Goal: Task Accomplishment & Management: Complete application form

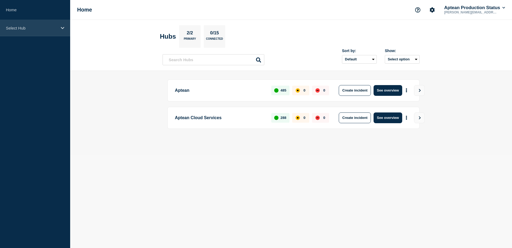
click at [64, 33] on div "Select Hub" at bounding box center [35, 28] width 70 height 16
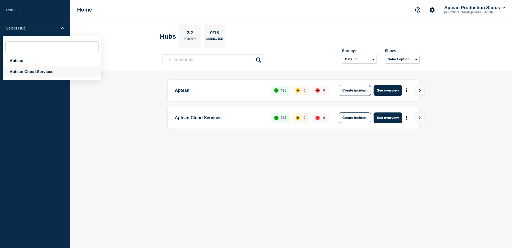
click at [20, 72] on div "Aptean Cloud Services" at bounding box center [52, 71] width 99 height 11
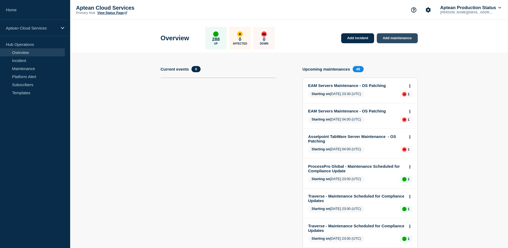
click at [396, 37] on link "Add maintenance" at bounding box center [397, 38] width 41 height 10
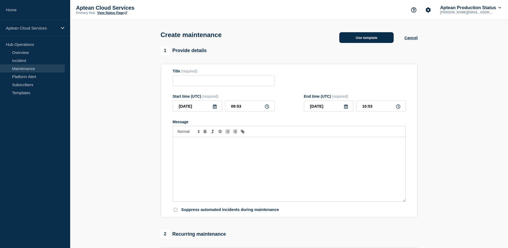
click at [373, 39] on button "Use template" at bounding box center [367, 37] width 54 height 11
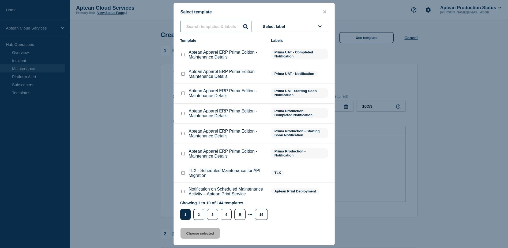
click at [212, 26] on input "text" at bounding box center [215, 26] width 71 height 11
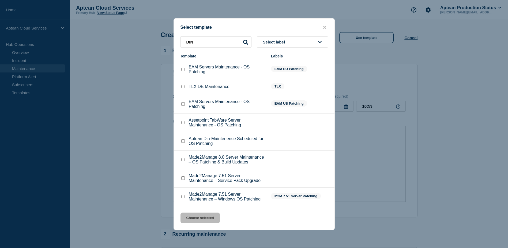
click at [307, 41] on button "Select label" at bounding box center [292, 41] width 71 height 11
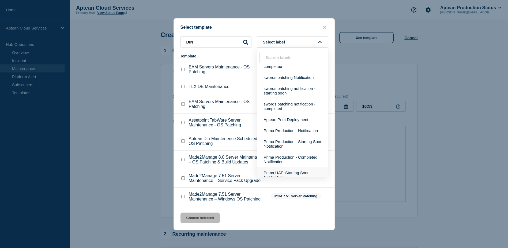
scroll to position [144, 0]
click at [215, 43] on input "DIN" at bounding box center [215, 41] width 71 height 11
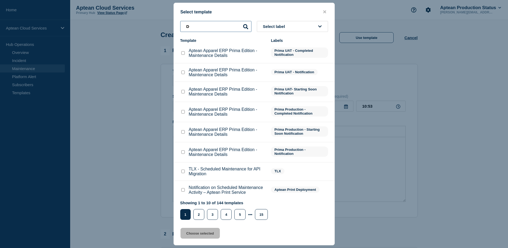
scroll to position [0, 0]
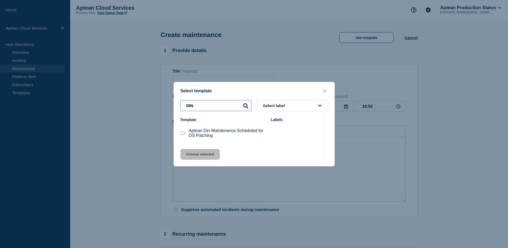
type input "DIN"
click at [184, 135] on input "Aptean Din-Maintenence Scheduled for OS Patching checkbox" at bounding box center [182, 132] width 3 height 3
checkbox input "true"
click at [200, 153] on button "Choose selected" at bounding box center [200, 154] width 39 height 11
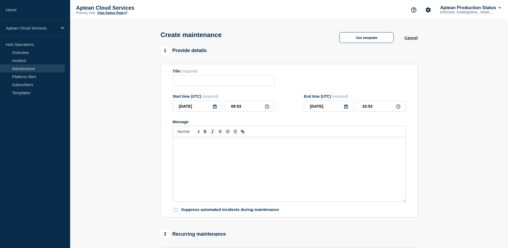
type input "Aptean Din-Maintenence Scheduled for OS Patching"
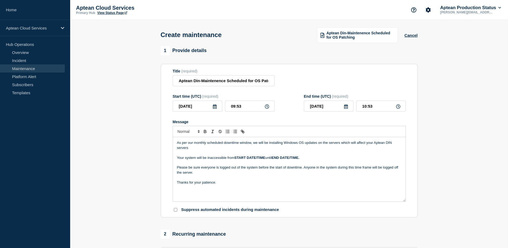
click at [215, 109] on icon at bounding box center [215, 106] width 4 height 4
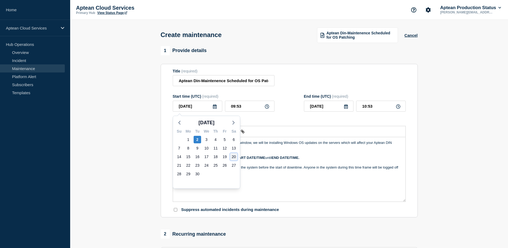
click at [233, 157] on div "20" at bounding box center [234, 157] width 8 height 8
type input "[DATE]"
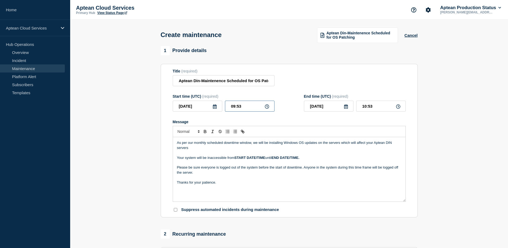
click at [235, 108] on input "09:53" at bounding box center [250, 106] width 50 height 11
type input "01:53"
type input "02:53"
type input "10:53"
type input "11:53"
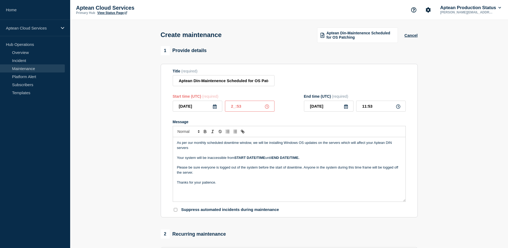
type input "22:53"
type input "23:53"
type input "22:00"
type input "23:00"
click at [345, 108] on icon at bounding box center [346, 106] width 4 height 4
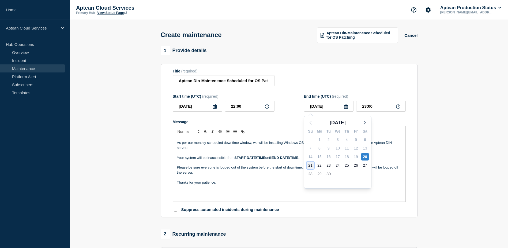
click at [311, 166] on div "21" at bounding box center [311, 165] width 8 height 8
type input "[DATE]"
click at [366, 108] on input "23:00" at bounding box center [381, 106] width 50 height 11
drag, startPoint x: 366, startPoint y: 108, endPoint x: 363, endPoint y: 108, distance: 2.7
click at [363, 108] on input "23:00" at bounding box center [381, 106] width 50 height 11
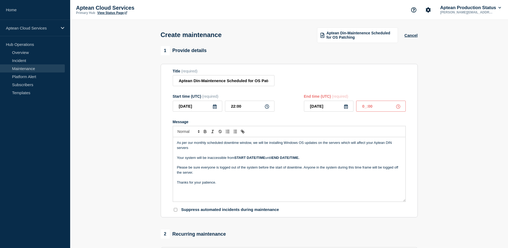
type input "06:00"
drag, startPoint x: 257, startPoint y: 159, endPoint x: 248, endPoint y: 158, distance: 8.6
click at [248, 158] on strong "START DATE/TIME" at bounding box center [250, 157] width 31 height 4
click at [256, 177] on p "Message" at bounding box center [289, 177] width 225 height 5
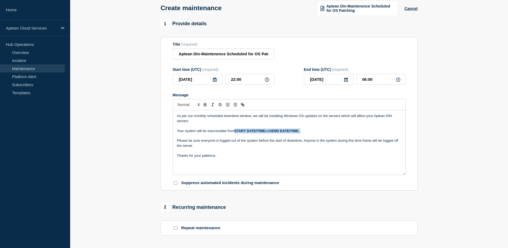
drag, startPoint x: 236, startPoint y: 132, endPoint x: 304, endPoint y: 134, distance: 67.8
click at [304, 133] on p "Your system will be inaccessible from START DATE/TIME until END DATE/TIME." at bounding box center [289, 130] width 225 height 5
drag, startPoint x: 202, startPoint y: 81, endPoint x: 179, endPoint y: 80, distance: 23.6
click at [179, 80] on input "[DATE]" at bounding box center [198, 79] width 50 height 11
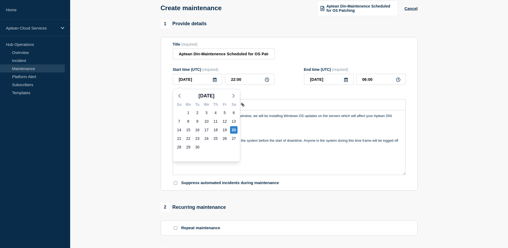
click at [263, 130] on p "Your system will be inaccessible from" at bounding box center [289, 130] width 225 height 5
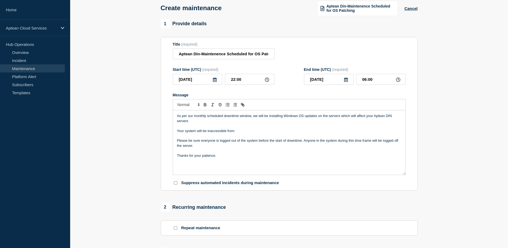
paste div "Message"
drag, startPoint x: 242, startPoint y: 82, endPoint x: 229, endPoint y: 80, distance: 12.7
click at [229, 80] on input "22:00" at bounding box center [250, 79] width 50 height 11
click at [258, 133] on p "Your system will be inaccessible from 2025-09-20/" at bounding box center [289, 130] width 225 height 5
click at [254, 133] on p "Your system will be inaccessible from 2025-09-20/22:00" at bounding box center [289, 130] width 225 height 5
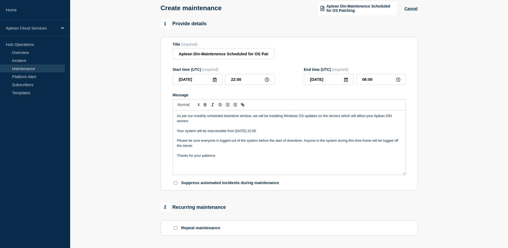
click at [272, 132] on p "Your system will be inaccessible from [DATE] 22:00" at bounding box center [289, 130] width 225 height 5
drag, startPoint x: 333, startPoint y: 83, endPoint x: 310, endPoint y: 81, distance: 22.6
click at [310, 81] on input "[DATE]" at bounding box center [329, 79] width 50 height 11
click at [287, 132] on p "Your system will be inaccessible from [DATE] 22:00 UTC untill" at bounding box center [289, 130] width 225 height 5
drag, startPoint x: 375, startPoint y: 82, endPoint x: 355, endPoint y: 79, distance: 20.9
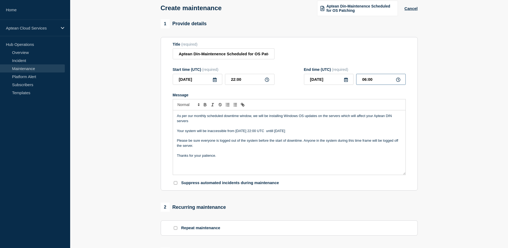
click at [355, 79] on div "[DATE] 06:00" at bounding box center [355, 79] width 102 height 11
click at [310, 131] on p "Your system will be inaccessible from [DATE] 22:00 UTC untill [DATE]" at bounding box center [289, 130] width 225 height 5
click at [325, 131] on p "Your system will be inaccessible from [DATE] 22:00 UTC until [DATE] 06:00" at bounding box center [289, 130] width 225 height 5
click at [367, 81] on input "06:00" at bounding box center [381, 79] width 50 height 11
type input "04:00"
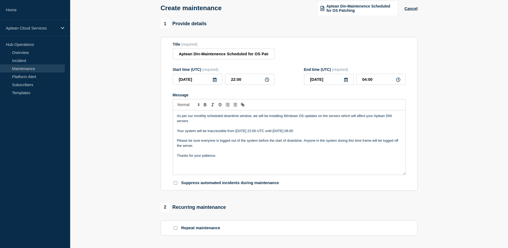
click at [301, 133] on p "Your system will be inaccessible from [DATE] 22:00 UTC until [DATE] 06:00" at bounding box center [289, 130] width 225 height 5
click at [310, 132] on p "Your system will be inaccessible from [DATE] 22:00 UTC until [DATE] 04:00" at bounding box center [289, 130] width 225 height 5
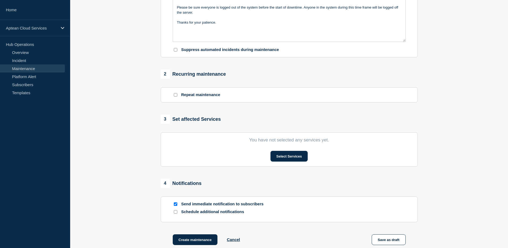
scroll to position [161, 0]
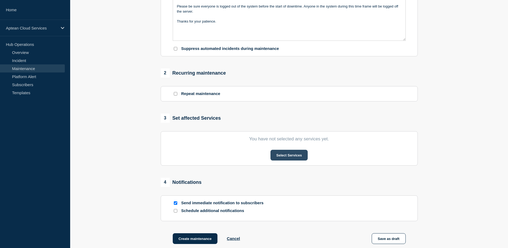
click at [290, 158] on button "Select Services" at bounding box center [289, 155] width 37 height 11
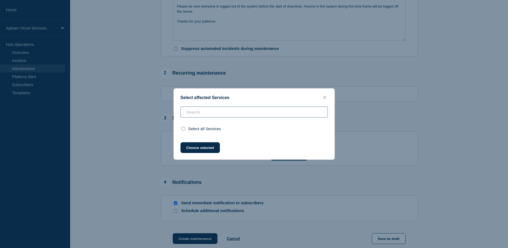
click at [231, 116] on input "text" at bounding box center [254, 111] width 147 height 11
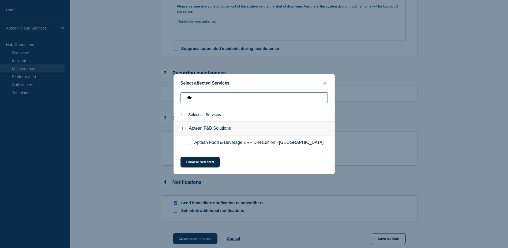
type input "din"
click at [188, 142] on input "Aptean Food & Beverage ERP DIN Edition - West Europe checkbox" at bounding box center [189, 142] width 3 height 3
checkbox input "true"
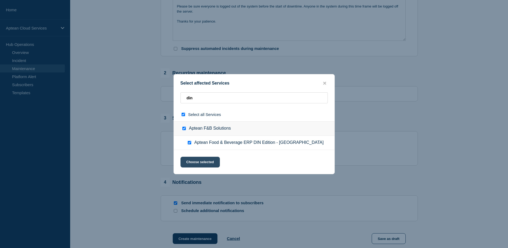
click at [197, 162] on button "Choose selected" at bounding box center [200, 162] width 39 height 11
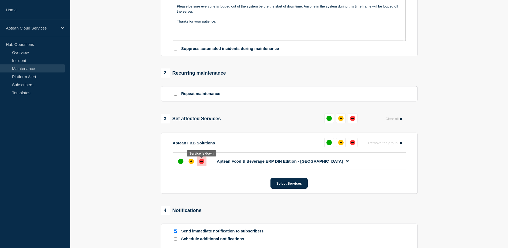
click at [199, 164] on div "down" at bounding box center [201, 160] width 5 height 5
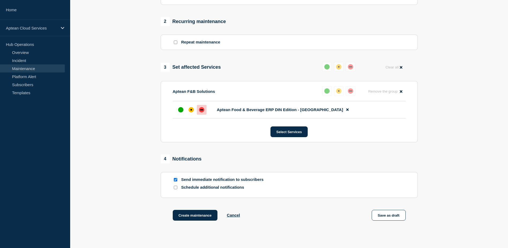
scroll to position [214, 0]
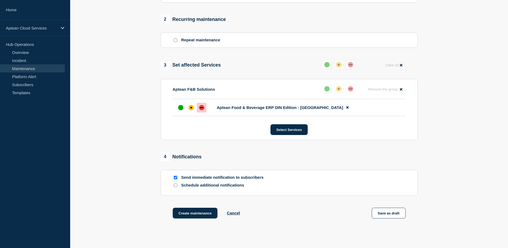
click at [174, 187] on input "Schedule additional notifications" at bounding box center [175, 184] width 3 height 3
checkbox input "true"
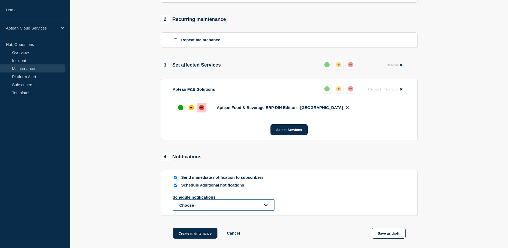
click at [251, 202] on button "Choose" at bounding box center [224, 204] width 102 height 11
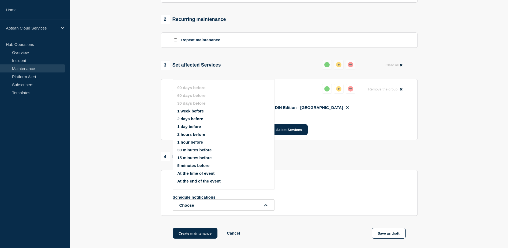
click at [196, 143] on button "1 hour before" at bounding box center [190, 142] width 26 height 5
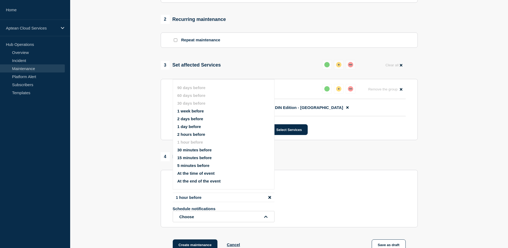
click at [338, 204] on div "1 hour before Schedule notifications Choose 90 days before 60 days before 30 da…" at bounding box center [289, 206] width 233 height 29
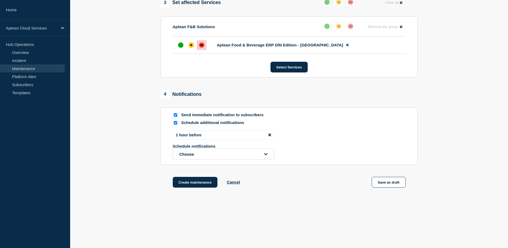
scroll to position [280, 0]
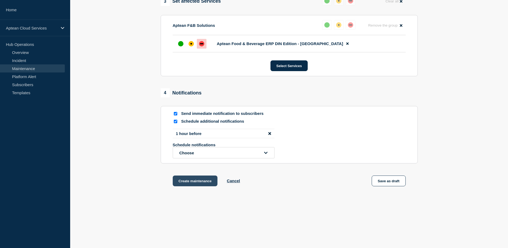
click at [204, 179] on button "Create maintenance" at bounding box center [195, 180] width 45 height 11
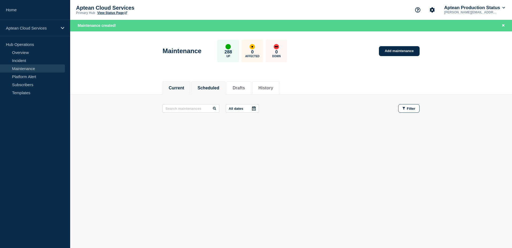
click at [214, 90] on li "Scheduled" at bounding box center [209, 87] width 34 height 13
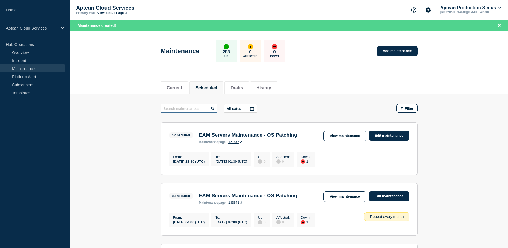
click at [194, 110] on input "text" at bounding box center [189, 108] width 57 height 9
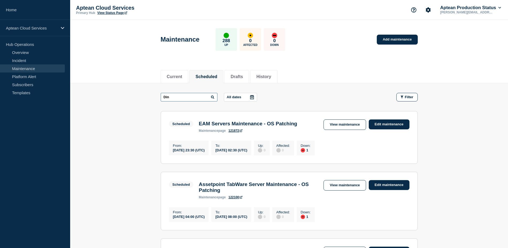
type input "Din"
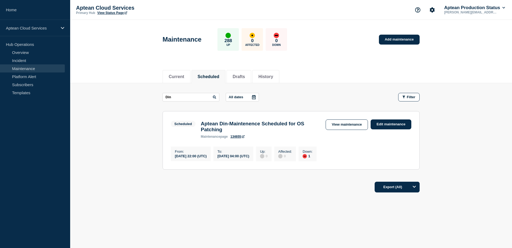
click at [28, 46] on p "Hub Operations" at bounding box center [35, 44] width 70 height 8
click at [25, 50] on link "Overview" at bounding box center [32, 52] width 65 height 8
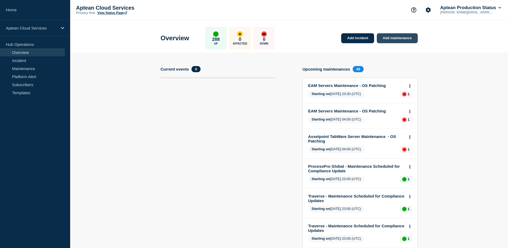
click at [404, 39] on link "Add maintenance" at bounding box center [397, 38] width 41 height 10
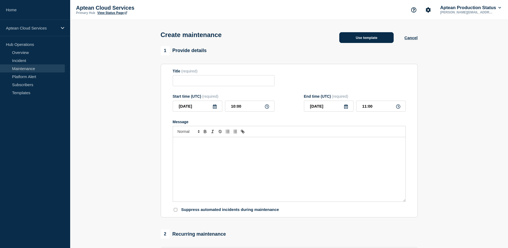
click at [347, 38] on button "Use template" at bounding box center [367, 37] width 54 height 11
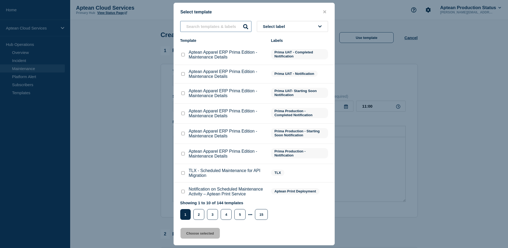
click at [206, 27] on input "text" at bounding box center [215, 26] width 71 height 11
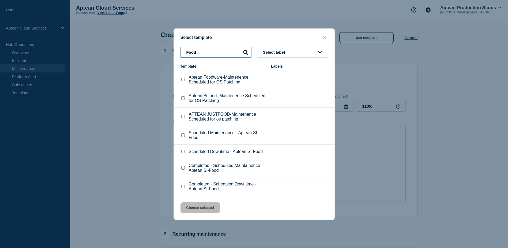
type input "Food"
click at [184, 81] on input "Aptean Foodware-Maintenence Scheduled for OS Patching checkbox" at bounding box center [182, 79] width 3 height 3
checkbox input "true"
click at [209, 209] on button "Choose selected" at bounding box center [200, 207] width 39 height 11
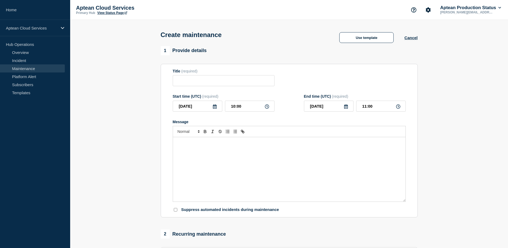
type input "Aptean Foodware-Maintenence Scheduled for OS Patching"
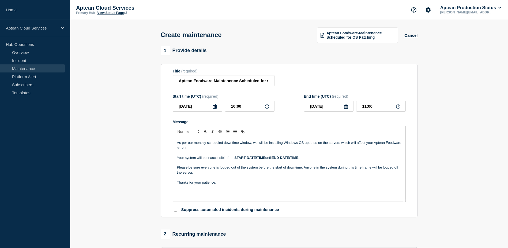
click at [215, 108] on icon at bounding box center [215, 106] width 4 height 4
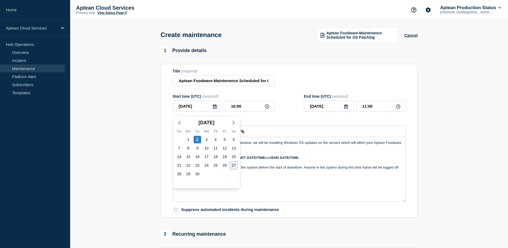
click at [233, 166] on div "27" at bounding box center [234, 165] width 8 height 8
type input "[DATE]"
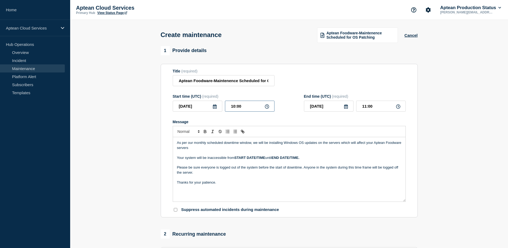
click at [235, 108] on input "10:00" at bounding box center [250, 106] width 50 height 11
type input "06:00"
type input "07:00"
type input "06:30"
type input "07:30"
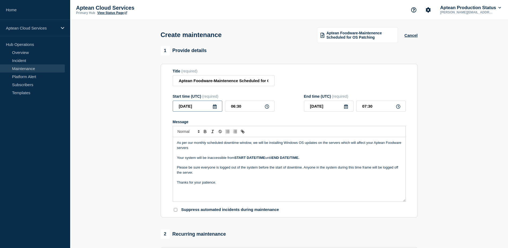
drag, startPoint x: 199, startPoint y: 109, endPoint x: 178, endPoint y: 108, distance: 21.2
click at [178, 108] on input "[DATE]" at bounding box center [198, 106] width 50 height 11
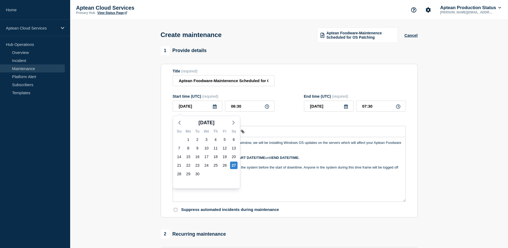
click at [262, 159] on strong "START DATE/TIME" at bounding box center [250, 157] width 31 height 4
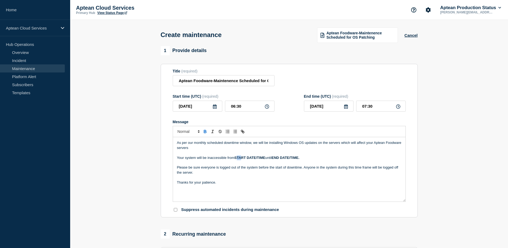
drag, startPoint x: 237, startPoint y: 158, endPoint x: 243, endPoint y: 158, distance: 5.9
click at [243, 158] on strong "START DATE/TIME" at bounding box center [250, 157] width 31 height 4
drag, startPoint x: 236, startPoint y: 160, endPoint x: 266, endPoint y: 158, distance: 30.0
click at [265, 158] on strong "START DATE/TIME" at bounding box center [250, 157] width 31 height 4
drag, startPoint x: 243, startPoint y: 109, endPoint x: 230, endPoint y: 106, distance: 12.4
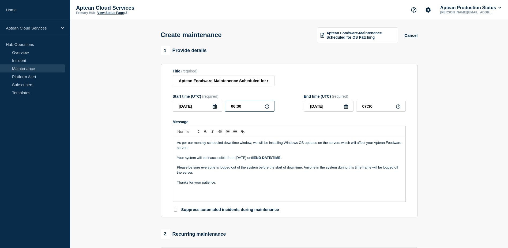
click at [230, 106] on input "06:30" at bounding box center [250, 106] width 50 height 11
click at [248, 159] on strong "Message" at bounding box center [247, 157] width 1 height 4
drag, startPoint x: 272, startPoint y: 159, endPoint x: 300, endPoint y: 159, distance: 28.4
click at [300, 159] on p "Your system will be inaccessible from [DATE] 06:30 until END DATE/TIME." at bounding box center [289, 157] width 225 height 5
drag, startPoint x: 333, startPoint y: 109, endPoint x: 310, endPoint y: 106, distance: 22.9
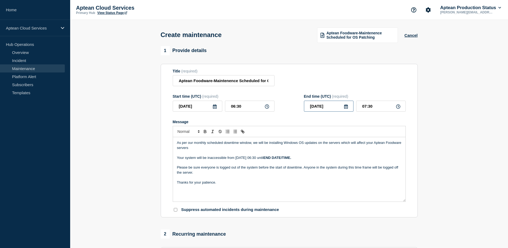
click at [310, 106] on input "[DATE]" at bounding box center [329, 106] width 50 height 11
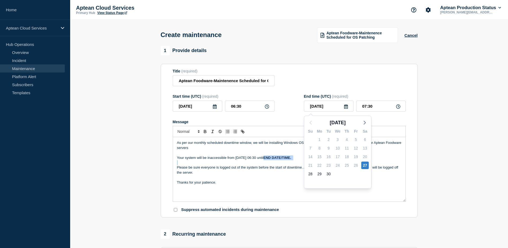
drag, startPoint x: 271, startPoint y: 159, endPoint x: 303, endPoint y: 161, distance: 31.4
click at [303, 161] on div "As per our monthly scheduled downtime window, we will be installing Windows OS …" at bounding box center [289, 169] width 233 height 64
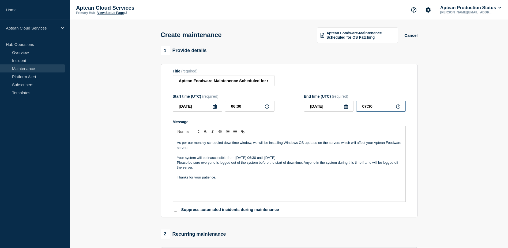
drag, startPoint x: 366, startPoint y: 107, endPoint x: 362, endPoint y: 107, distance: 3.8
click at [362, 107] on input "07:30" at bounding box center [381, 106] width 50 height 11
click at [297, 159] on p "Your system will be inaccessible from [DATE] 06:30 until [DATE]" at bounding box center [289, 157] width 225 height 5
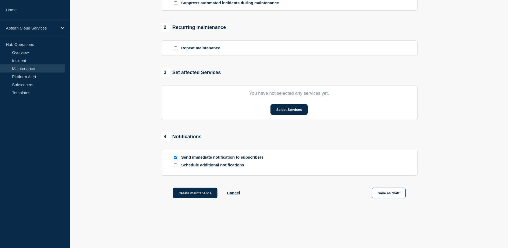
scroll to position [214, 0]
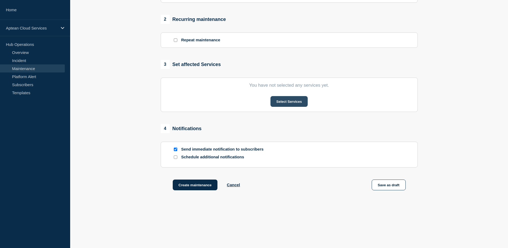
click at [298, 101] on button "Select Services" at bounding box center [289, 101] width 37 height 11
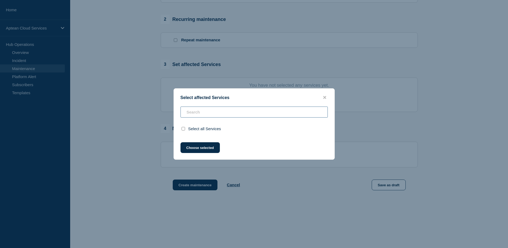
click at [238, 113] on input "text" at bounding box center [254, 111] width 147 height 11
type input "F"
checkbox input "false"
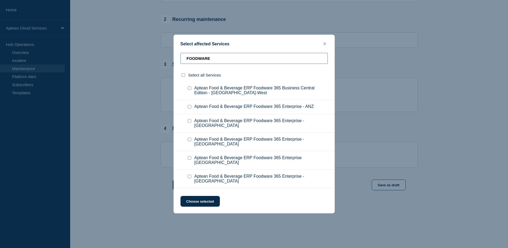
scroll to position [108, 0]
type input "FOODWARE"
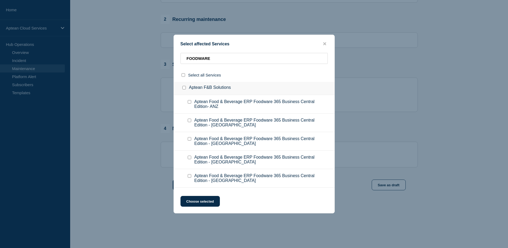
scroll to position [0, 0]
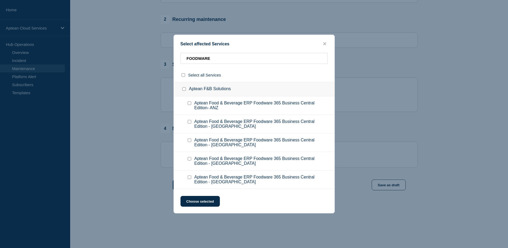
click at [190, 158] on input "Aptean Food & Beverage ERP Foodware 365 Business Central Edition - UK checkbox" at bounding box center [189, 158] width 3 height 3
click at [189, 159] on input "Aptean Food & Beverage ERP Foodware 365 Business Central Edition - UK checkbox" at bounding box center [189, 158] width 3 height 3
click at [190, 158] on input "Aptean Food & Beverage ERP Foodware 365 Business Central Edition - UK checkbox" at bounding box center [189, 158] width 3 height 3
checkbox input "true"
click at [203, 198] on button "Choose selected" at bounding box center [200, 201] width 39 height 11
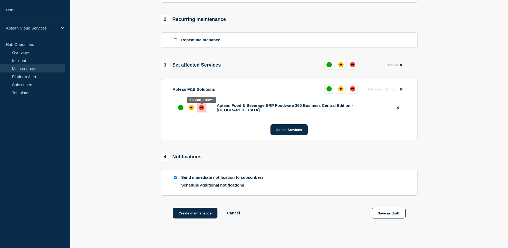
click at [202, 111] on div at bounding box center [202, 108] width 10 height 10
click at [174, 186] on input "Schedule additional notifications" at bounding box center [175, 184] width 3 height 3
checkbox input "true"
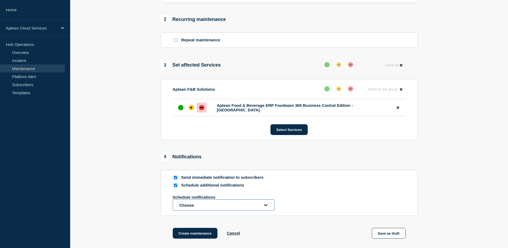
click at [196, 206] on button "Choose" at bounding box center [224, 204] width 102 height 11
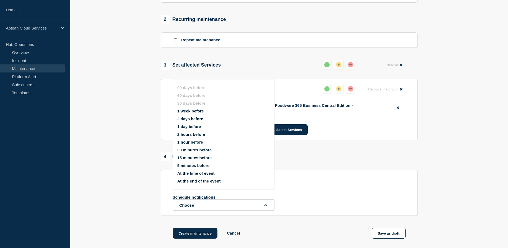
click at [200, 143] on button "1 hour before" at bounding box center [190, 142] width 26 height 5
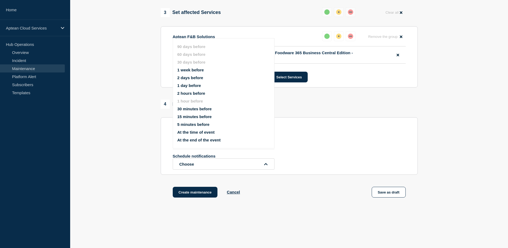
scroll to position [268, 0]
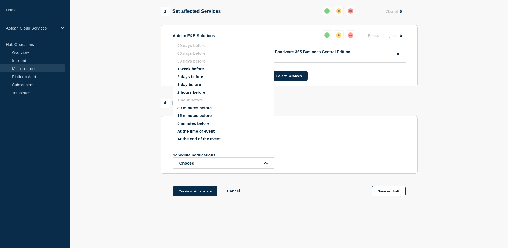
click at [303, 153] on div "1 hour before Schedule notifications Choose 90 days before 60 days before 30 da…" at bounding box center [289, 153] width 233 height 29
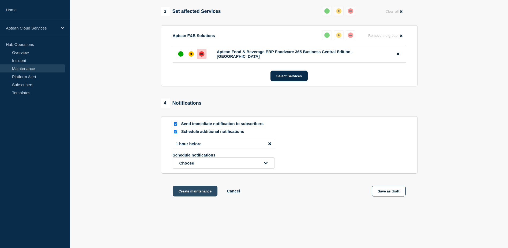
click at [202, 195] on button "Create maintenance" at bounding box center [195, 190] width 45 height 11
